Goal: Navigation & Orientation: Find specific page/section

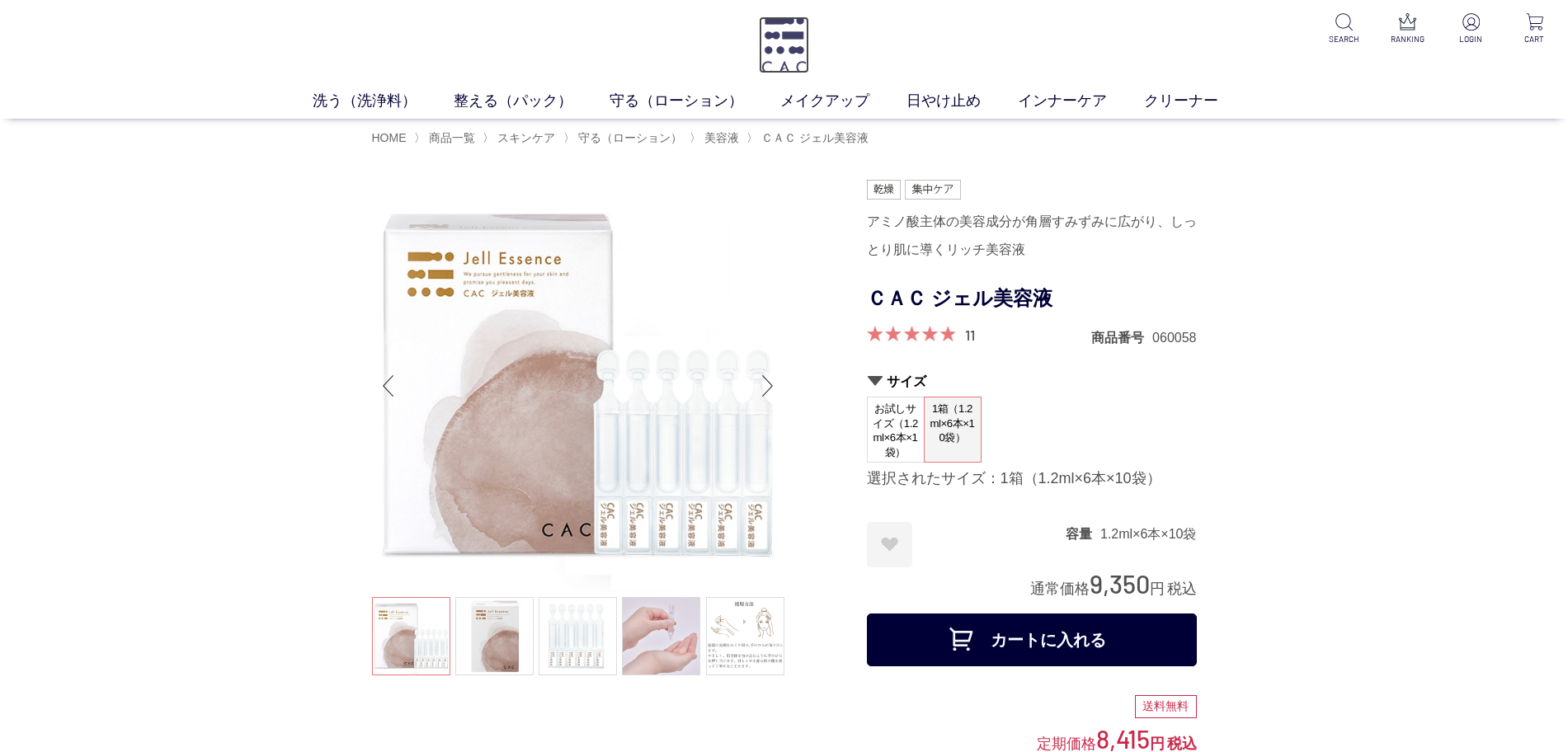
click at [782, 63] on img at bounding box center [784, 45] width 50 height 57
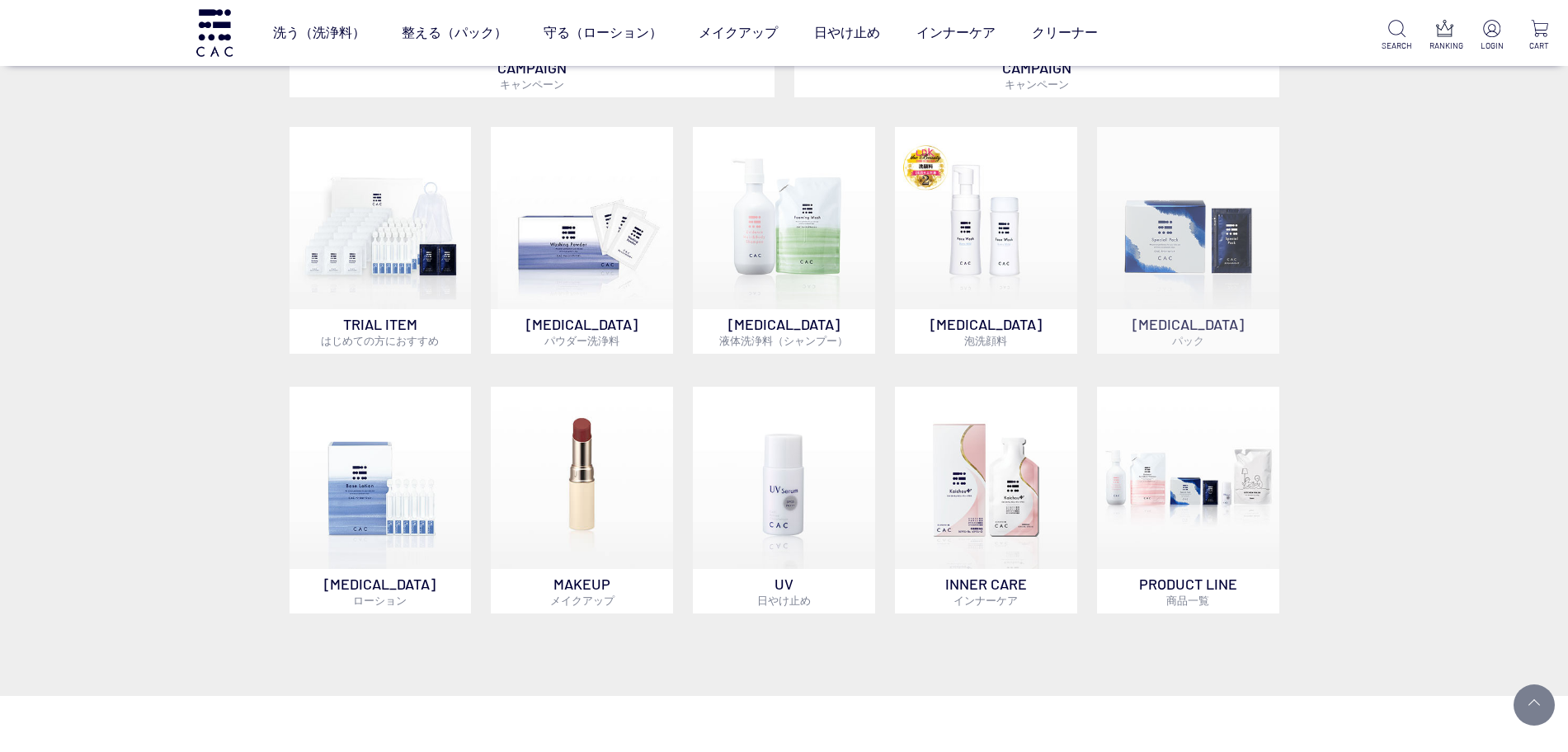
scroll to position [1341, 0]
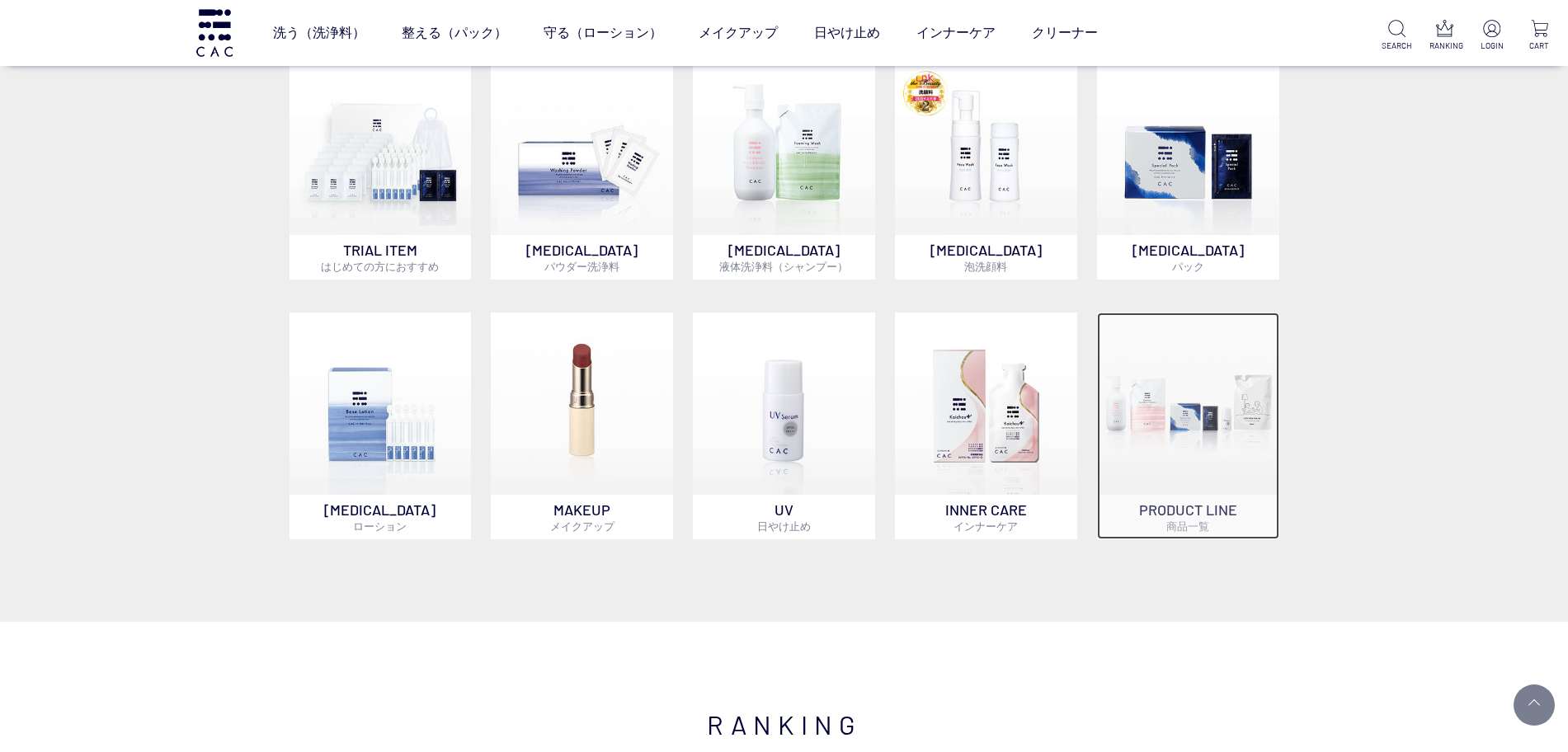
click at [1230, 411] on img at bounding box center [1188, 404] width 182 height 182
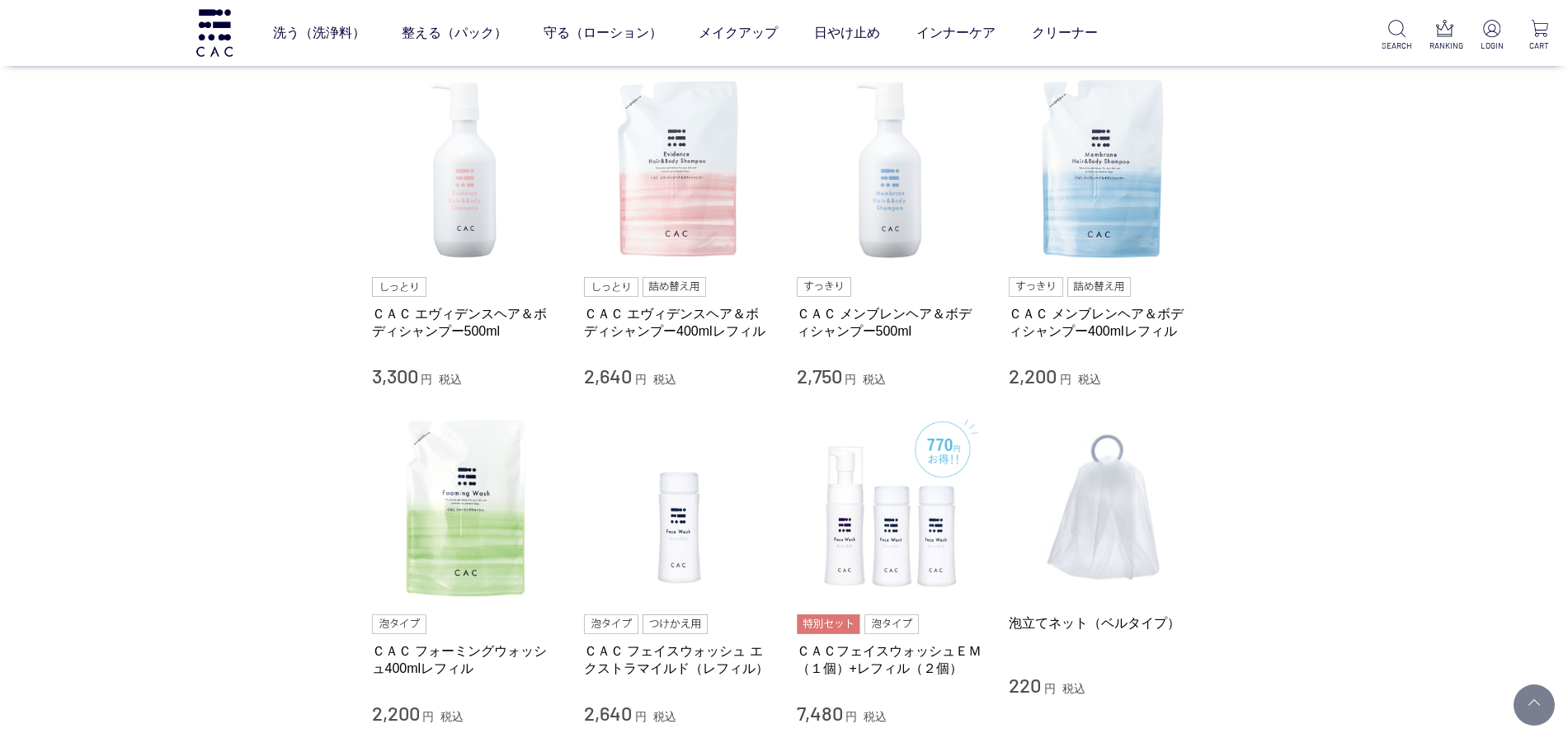
scroll to position [1547, 0]
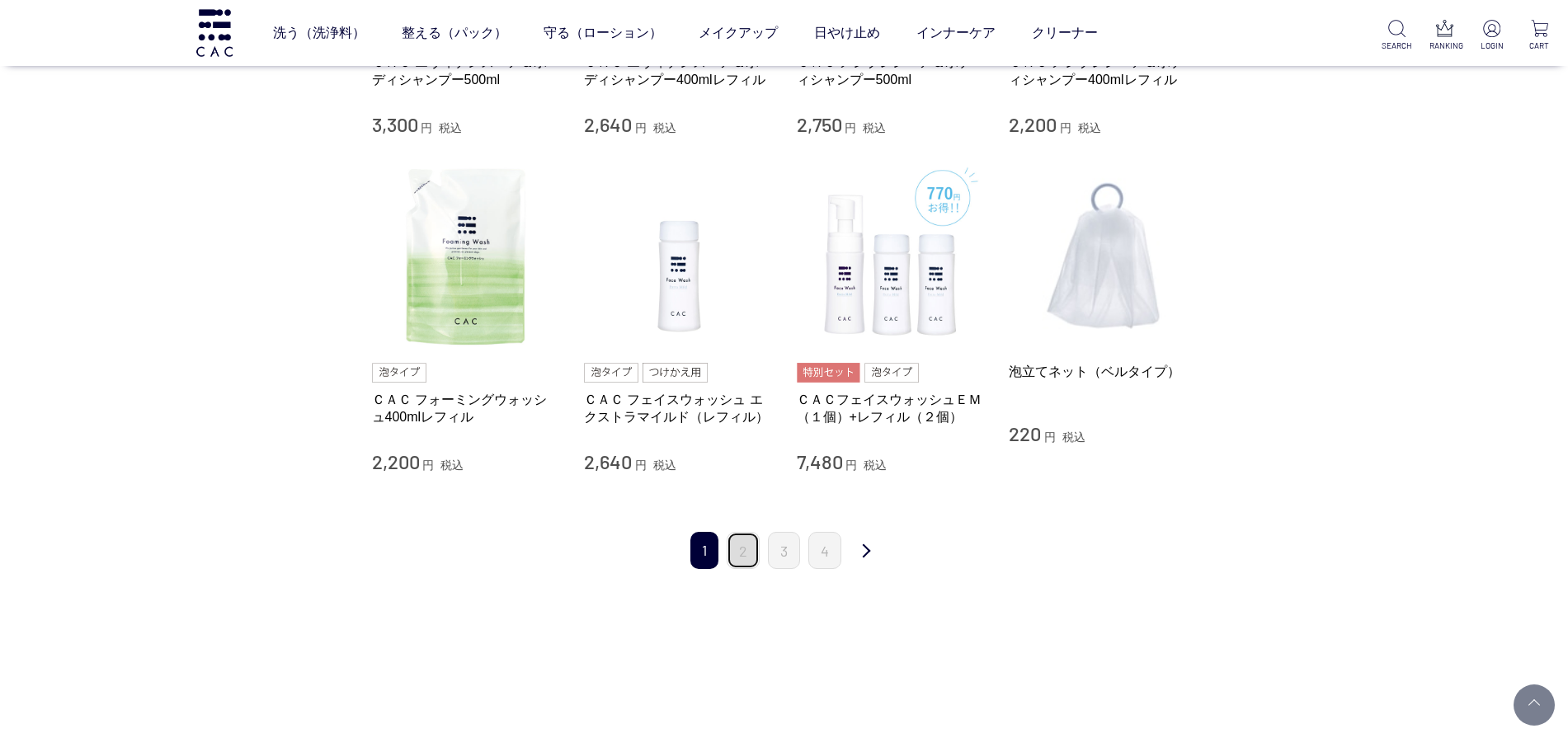
click at [742, 561] on link "2" at bounding box center [743, 551] width 33 height 38
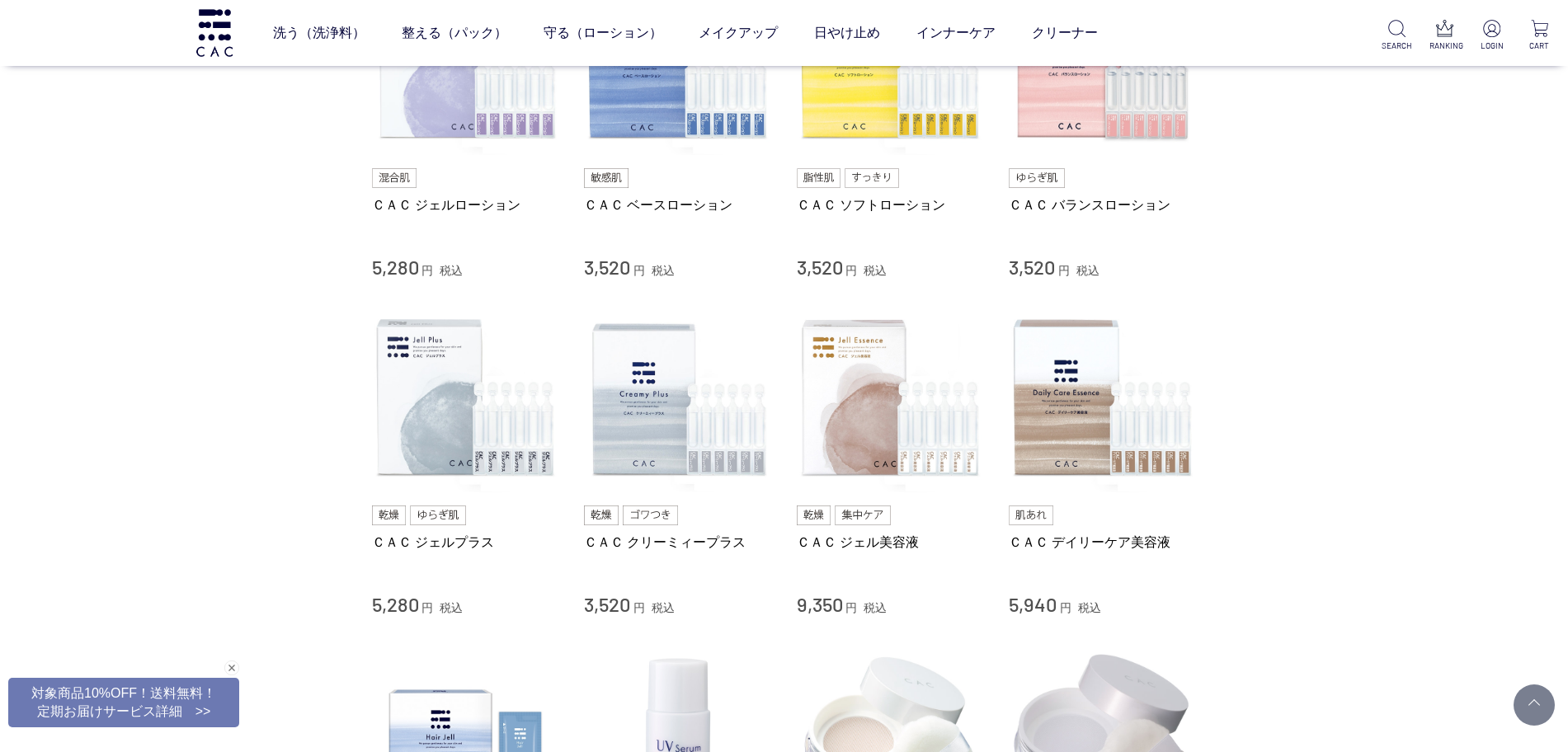
scroll to position [722, 0]
